Goal: Navigation & Orientation: Locate item on page

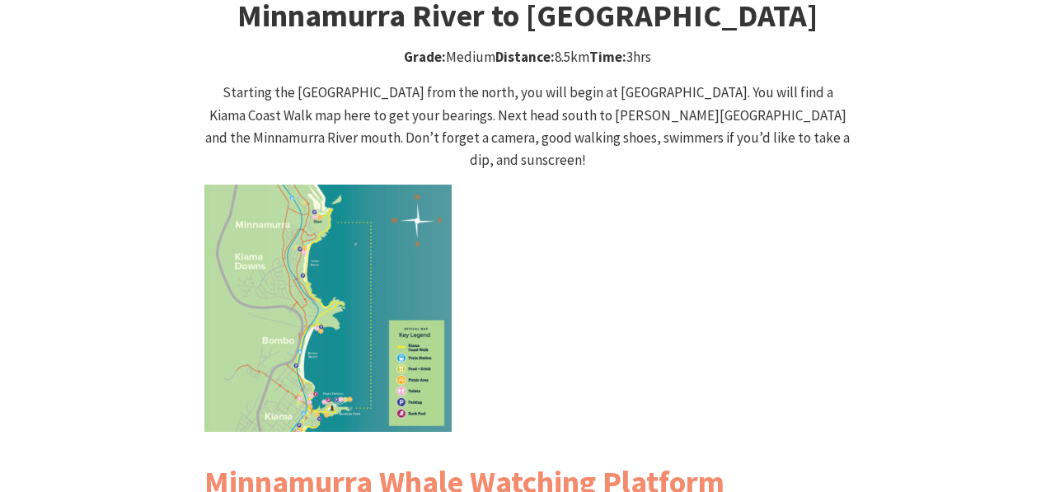
scroll to position [1679, 0]
click at [336, 214] on img at bounding box center [327, 307] width 247 height 247
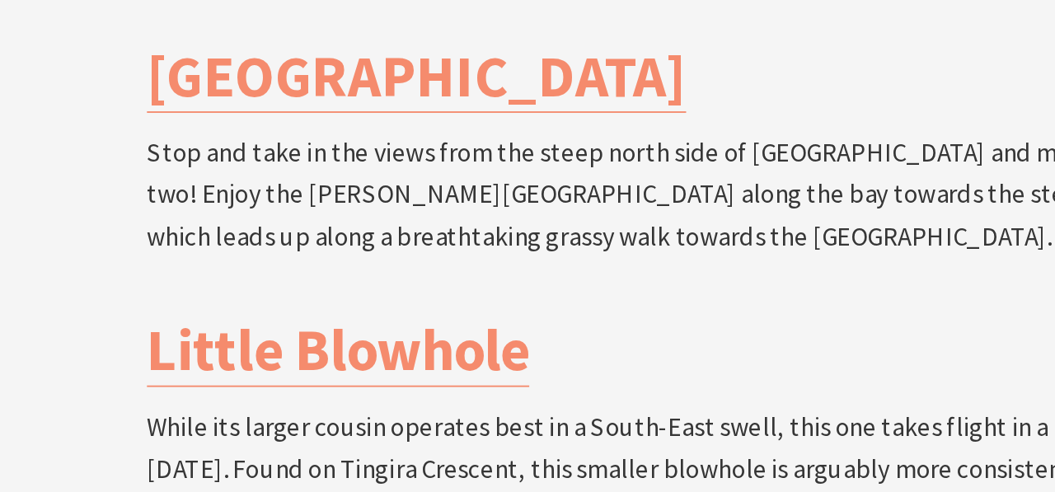
scroll to position [3435, 0]
